Goal: Task Accomplishment & Management: Manage account settings

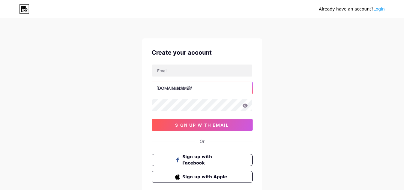
click at [178, 88] on input "text" at bounding box center [202, 88] width 100 height 12
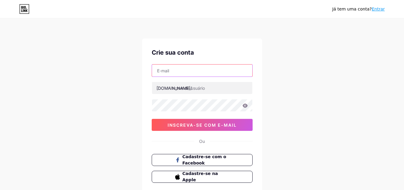
click at [166, 71] on input "text" at bounding box center [202, 71] width 100 height 12
type input "[EMAIL_ADDRESS][DOMAIN_NAME]"
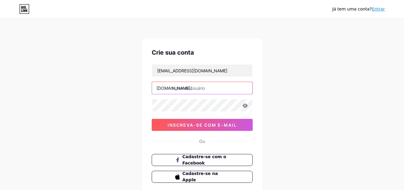
click at [190, 88] on input "text" at bounding box center [202, 88] width 100 height 12
type input "fadadosachadinhos"
click at [244, 106] on icon at bounding box center [245, 106] width 5 height 4
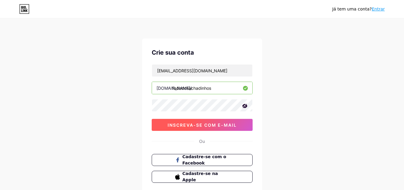
click at [219, 126] on font "inscreva-se com e-mail" at bounding box center [202, 125] width 69 height 5
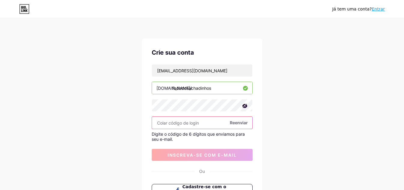
click at [188, 124] on input "text" at bounding box center [202, 123] width 100 height 12
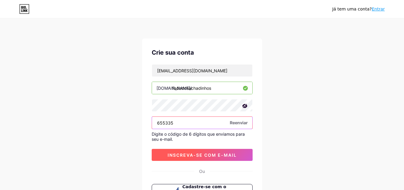
type input "655335"
click at [197, 154] on font "inscreva-se com e-mail" at bounding box center [202, 155] width 69 height 5
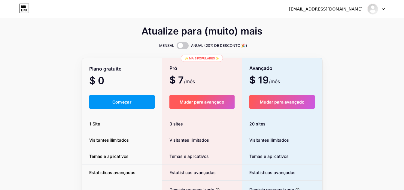
click at [206, 101] on font "Mudar para avançado" at bounding box center [202, 101] width 45 height 5
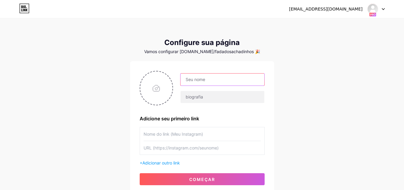
click at [194, 79] on input "text" at bounding box center [223, 80] width 84 height 12
type input "Fada dos achadinhos"
click at [153, 86] on input "file" at bounding box center [156, 88] width 32 height 33
type input "C:\fakepath\Rosa..png"
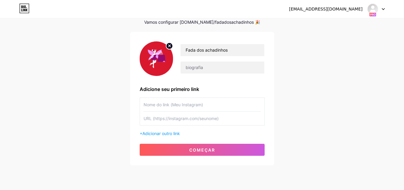
scroll to position [30, 0]
click at [166, 104] on input "text" at bounding box center [202, 105] width 117 height 14
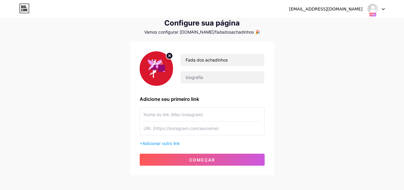
scroll to position [19, 0]
click at [165, 112] on input "text" at bounding box center [202, 115] width 117 height 14
type input "Instagram"
click at [170, 129] on input "text" at bounding box center [202, 129] width 117 height 14
click at [219, 128] on input "text" at bounding box center [202, 129] width 117 height 14
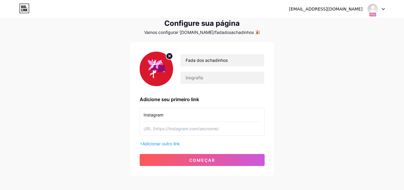
paste input "[URL][DOMAIN_NAME]"
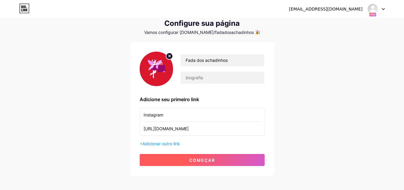
type input "[URL][DOMAIN_NAME]"
click at [221, 159] on button "começar" at bounding box center [202, 160] width 125 height 12
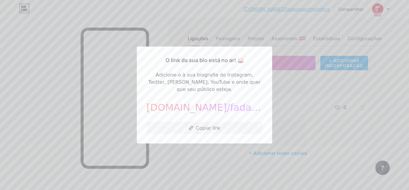
click at [297, 98] on div at bounding box center [204, 95] width 409 height 190
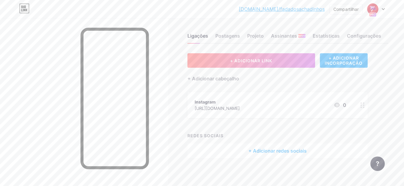
scroll to position [5, 0]
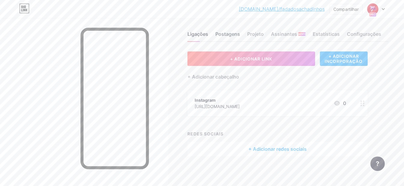
click at [225, 31] on font "Postagens" at bounding box center [227, 34] width 25 height 6
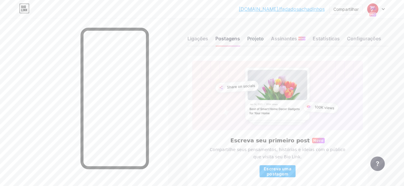
click at [254, 39] on font "Projeto" at bounding box center [255, 38] width 17 height 6
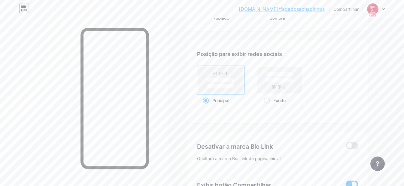
scroll to position [781, 0]
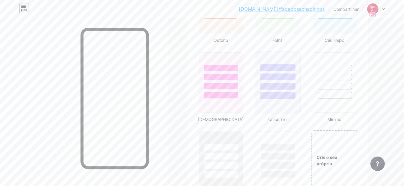
click at [271, 98] on div at bounding box center [278, 95] width 35 height 7
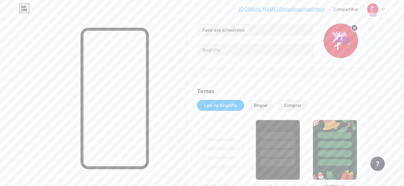
scroll to position [60, 0]
click at [260, 102] on div "Blogue" at bounding box center [261, 105] width 14 height 6
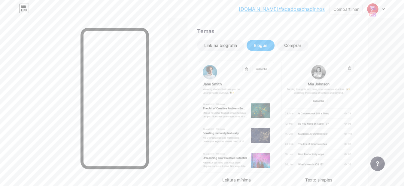
scroll to position [120, 0]
click at [294, 46] on font "Comprar" at bounding box center [292, 44] width 17 height 5
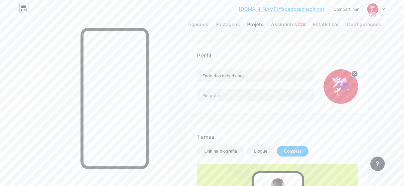
scroll to position [0, 0]
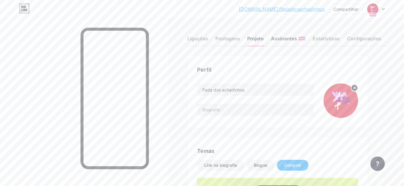
click at [290, 38] on font "Assinantes" at bounding box center [284, 38] width 26 height 6
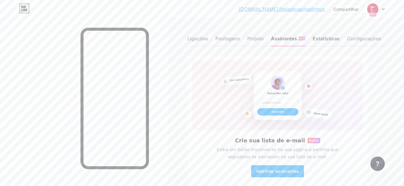
click at [329, 36] on font "Estatísticas" at bounding box center [326, 38] width 27 height 6
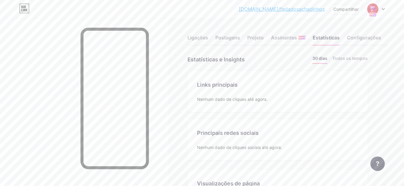
scroll to position [0, 0]
click at [367, 42] on div "Configurações" at bounding box center [364, 40] width 34 height 11
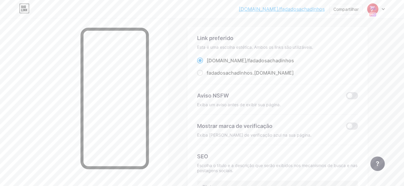
scroll to position [29, 0]
click at [352, 125] on span at bounding box center [352, 125] width 12 height 7
click at [346, 127] on input "checkbox" at bounding box center [346, 127] width 0 height 0
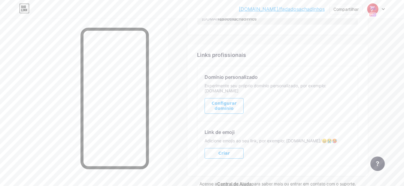
scroll to position [300, 0]
click at [229, 104] on font "Configurar domínio" at bounding box center [224, 105] width 25 height 10
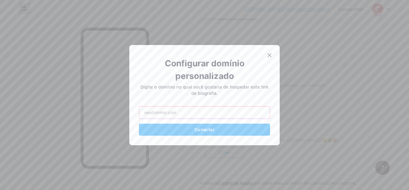
click at [176, 112] on input "text" at bounding box center [204, 113] width 130 height 12
click at [267, 53] on icon at bounding box center [269, 55] width 5 height 5
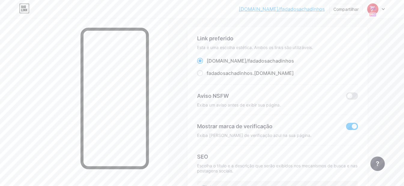
scroll to position [29, 0]
click at [384, 8] on icon at bounding box center [383, 9] width 3 height 2
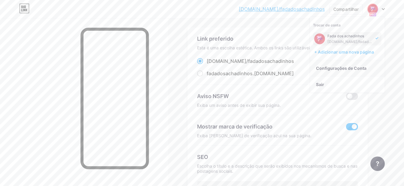
click at [345, 67] on font "Configurações de Conta" at bounding box center [341, 68] width 50 height 5
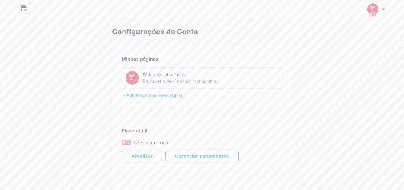
click at [381, 9] on div at bounding box center [376, 9] width 17 height 11
click at [329, 40] on font "[DOMAIN_NAME]/fadadosachadinhos" at bounding box center [360, 41] width 65 height 5
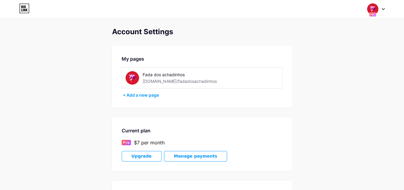
click at [221, 76] on div "Fada dos achadinhos" at bounding box center [185, 75] width 85 height 6
click at [21, 7] on icon at bounding box center [24, 9] width 10 height 10
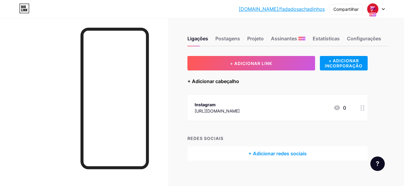
click at [219, 80] on font "+ Adicionar cabeçalho" at bounding box center [214, 81] width 52 height 6
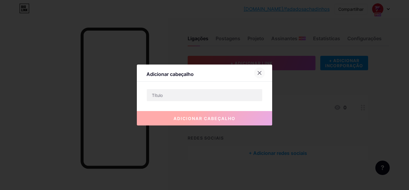
click at [260, 73] on div at bounding box center [259, 73] width 11 height 11
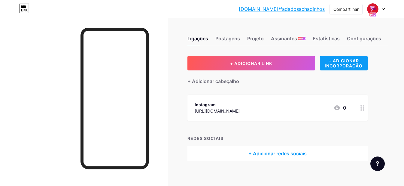
click at [351, 65] on font "+ ADICIONAR INCORPORAÇÃO" at bounding box center [344, 63] width 38 height 10
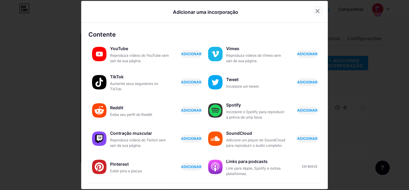
click at [315, 13] on icon at bounding box center [317, 11] width 5 height 5
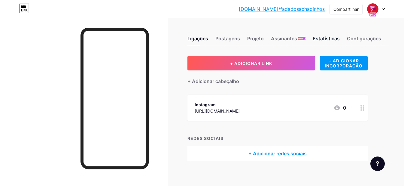
click at [326, 39] on font "Estatísticas" at bounding box center [326, 38] width 27 height 6
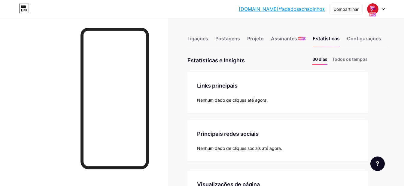
scroll to position [186, 404]
click at [357, 39] on font "Configurações" at bounding box center [364, 38] width 34 height 6
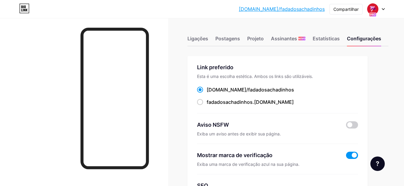
click at [356, 83] on div "Link preferido Esta é uma escolha estética. Ambos os links são utilizáveis. [DO…" at bounding box center [277, 88] width 161 height 50
click at [200, 40] on font "Ligações" at bounding box center [198, 38] width 21 height 6
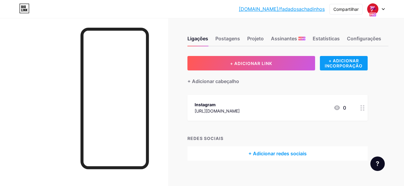
click at [351, 63] on font "+ ADICIONAR INCORPORAÇÃO" at bounding box center [344, 63] width 38 height 10
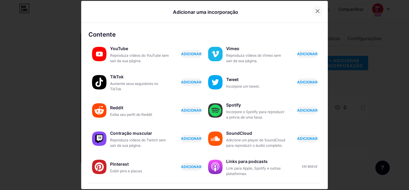
click at [315, 11] on icon at bounding box center [317, 11] width 5 height 5
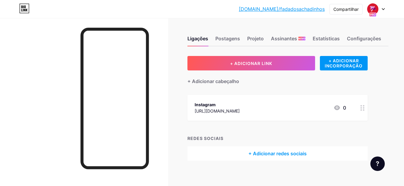
drag, startPoint x: 314, startPoint y: 115, endPoint x: 360, endPoint y: 106, distance: 46.8
drag, startPoint x: 360, startPoint y: 106, endPoint x: 394, endPoint y: 98, distance: 34.5
click at [394, 98] on div "Ligações Postagens Projeto Assinantes NOVO Estatísticas Configurações + ADICION…" at bounding box center [207, 104] width 414 height 173
click at [362, 107] on icon at bounding box center [363, 108] width 4 height 6
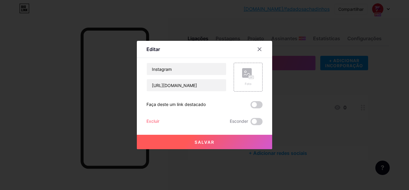
click at [151, 122] on font "Excluir" at bounding box center [152, 121] width 13 height 5
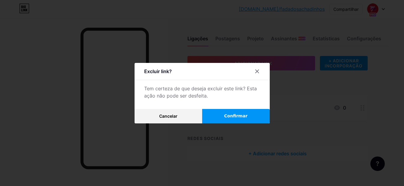
click at [236, 118] on font "Confirmar" at bounding box center [235, 115] width 23 height 5
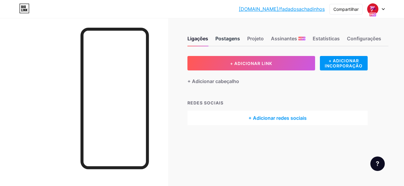
click at [232, 37] on font "Postagens" at bounding box center [227, 38] width 25 height 6
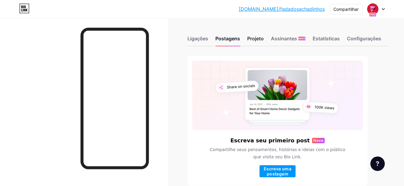
click at [255, 37] on font "Projeto" at bounding box center [255, 38] width 17 height 6
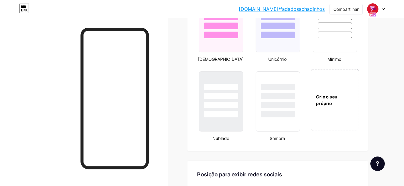
scroll to position [661, 0]
click at [332, 105] on font "Crie o seu próprio" at bounding box center [326, 100] width 21 height 12
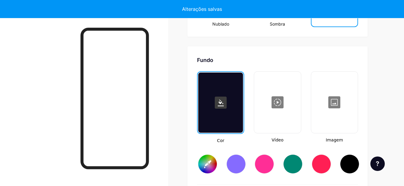
type input "#ffffff"
type input "#000000"
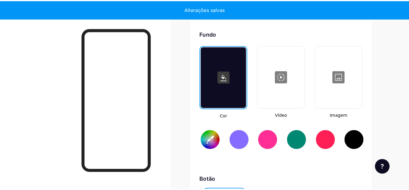
scroll to position [804, 0]
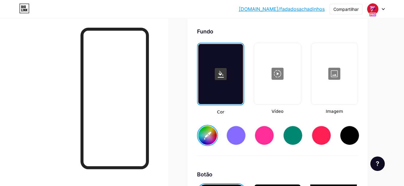
click at [275, 81] on div at bounding box center [277, 74] width 45 height 60
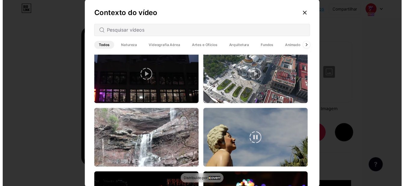
scroll to position [0, 0]
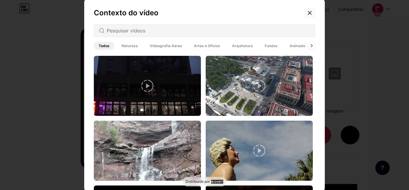
click at [307, 13] on icon at bounding box center [309, 13] width 5 height 5
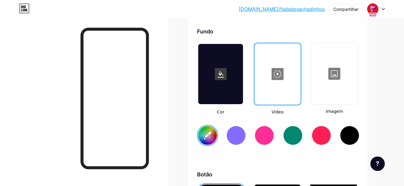
click at [217, 80] on rect at bounding box center [221, 74] width 12 height 12
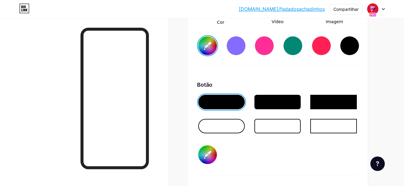
scroll to position [894, 0]
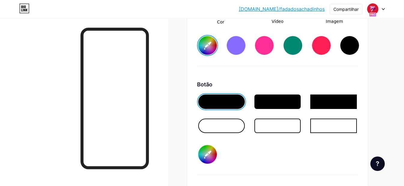
click at [215, 108] on div at bounding box center [221, 101] width 47 height 14
click at [209, 50] on input "#ffffff" at bounding box center [207, 45] width 19 height 19
click at [258, 167] on div "Botão #000000" at bounding box center [277, 127] width 161 height 94
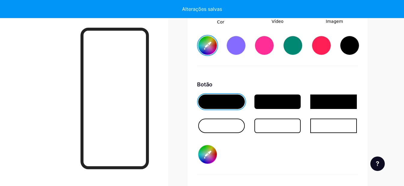
click at [231, 130] on div at bounding box center [221, 125] width 47 height 14
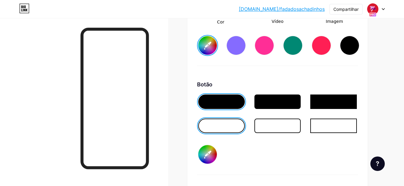
click at [268, 108] on div at bounding box center [278, 101] width 47 height 14
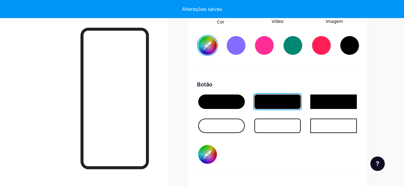
type input "#1dd73c"
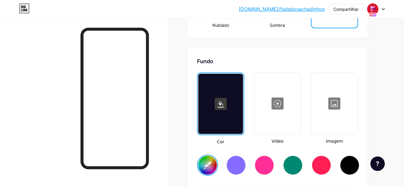
scroll to position [774, 0]
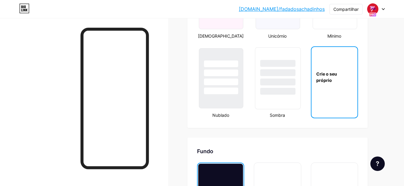
click at [283, 85] on div at bounding box center [278, 81] width 35 height 7
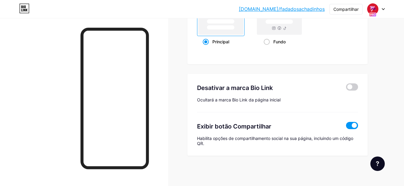
scroll to position [847, 0]
click at [382, 8] on icon at bounding box center [383, 9] width 3 height 2
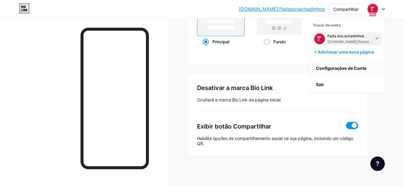
click at [343, 69] on font "Configurações de Conta" at bounding box center [341, 68] width 50 height 5
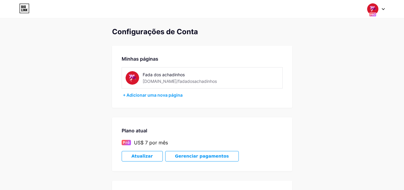
click at [149, 157] on button "Atualizar" at bounding box center [142, 156] width 41 height 11
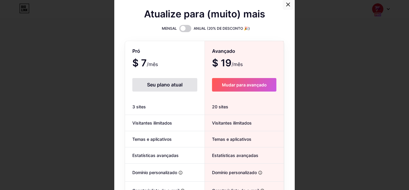
click at [286, 4] on icon at bounding box center [288, 4] width 5 height 5
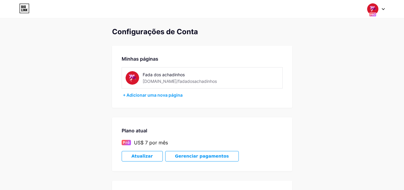
click at [177, 156] on font "Gerenciar pagamentos" at bounding box center [202, 156] width 54 height 5
click at [24, 11] on icon at bounding box center [25, 10] width 2 height 3
